Goal: Information Seeking & Learning: Understand process/instructions

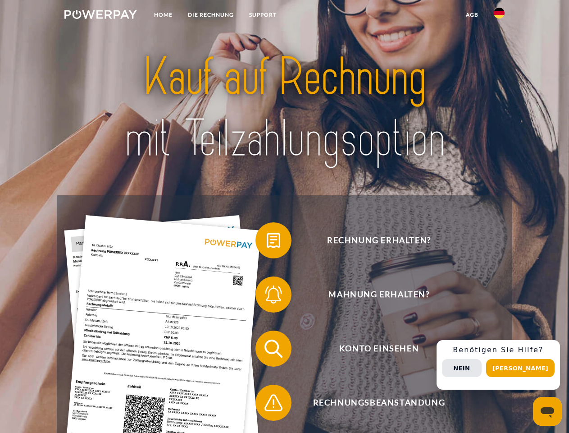
click at [100, 16] on img at bounding box center [100, 14] width 73 height 9
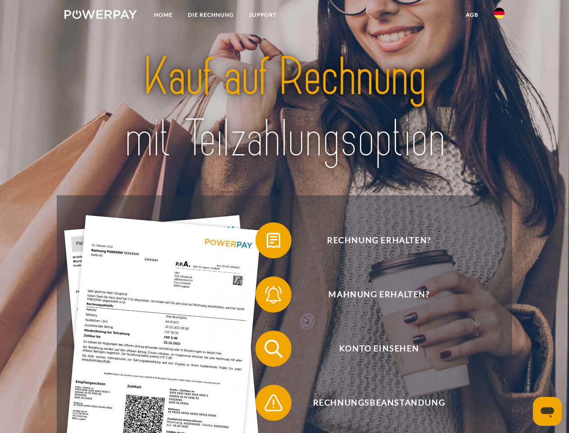
click at [499, 16] on img at bounding box center [499, 13] width 11 height 11
click at [472, 15] on link "agb" at bounding box center [472, 15] width 28 height 16
click at [267, 242] on span at bounding box center [259, 240] width 45 height 45
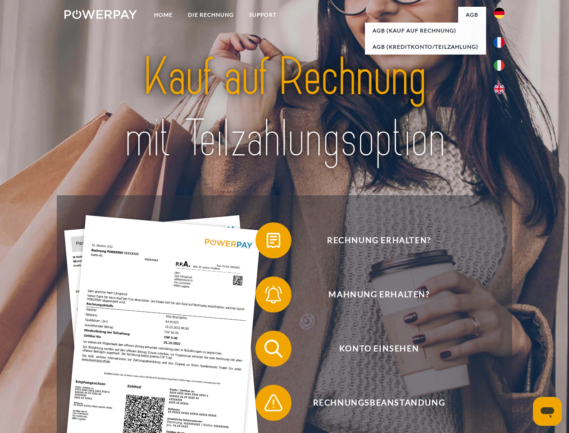
click at [267, 296] on span at bounding box center [259, 294] width 45 height 45
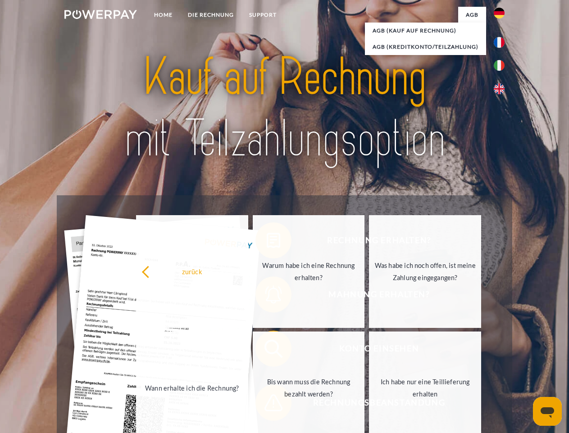
click at [267, 350] on link "Bis wann muss die Rechnung bezahlt werden?" at bounding box center [309, 387] width 112 height 113
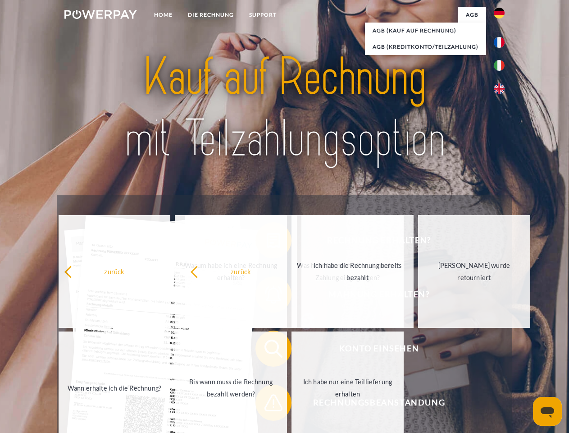
click at [267, 404] on span at bounding box center [259, 402] width 45 height 45
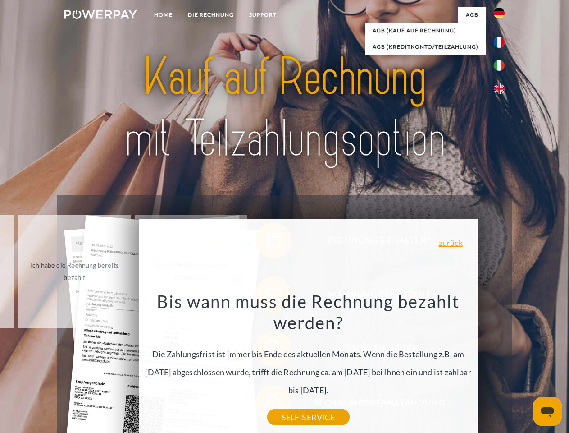
click at [502, 365] on div "Rechnung erhalten? Mahnung erhalten? Konto einsehen" at bounding box center [284, 375] width 455 height 361
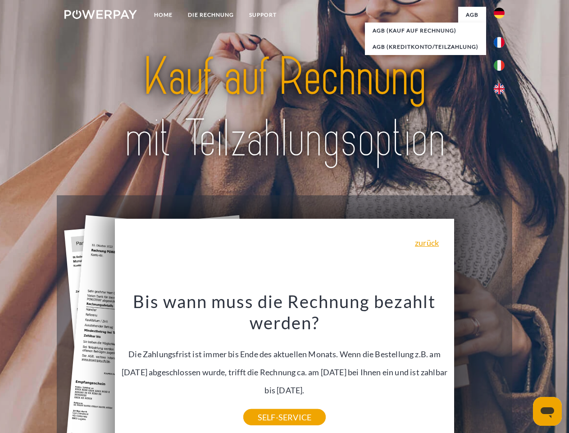
click at [479, 366] on span "Konto einsehen" at bounding box center [379, 348] width 221 height 36
click at [524, 368] on header "Home DIE RECHNUNG SUPPORT" at bounding box center [284, 311] width 569 height 622
